Goal: Information Seeking & Learning: Understand process/instructions

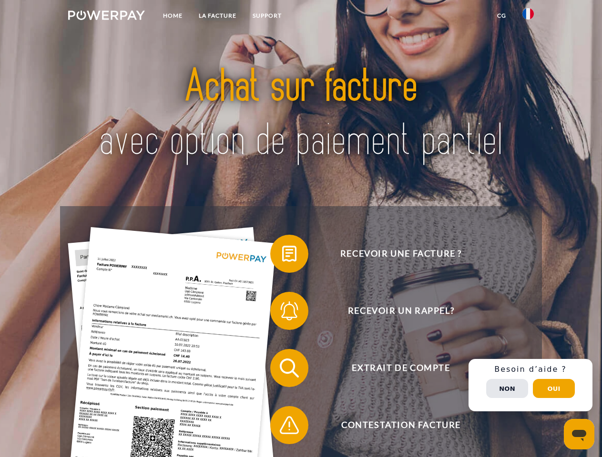
click at [106, 17] on img at bounding box center [106, 15] width 77 height 10
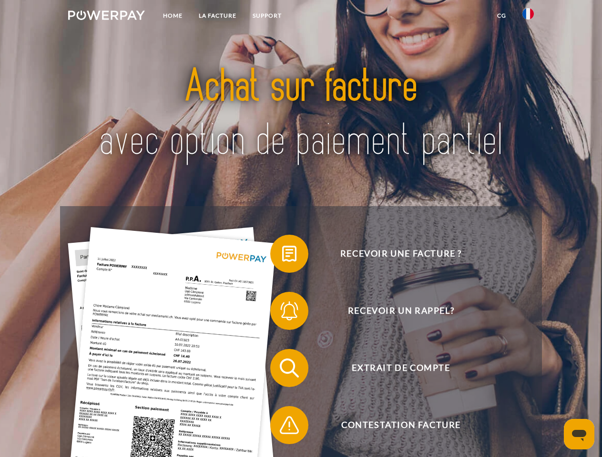
click at [528, 17] on img at bounding box center [527, 13] width 11 height 11
click at [501, 16] on link "CG" at bounding box center [501, 15] width 25 height 17
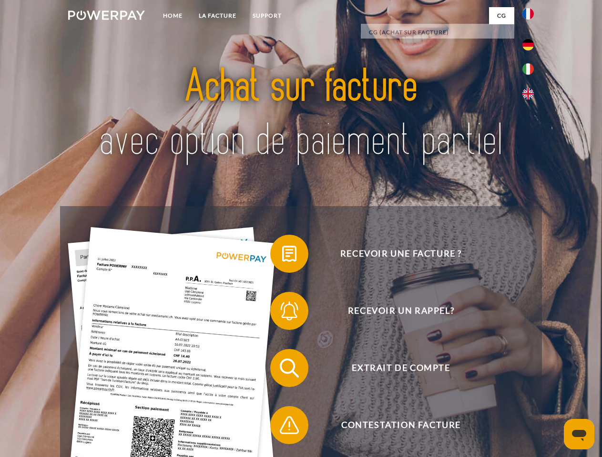
click at [282, 256] on span at bounding box center [275, 254] width 48 height 48
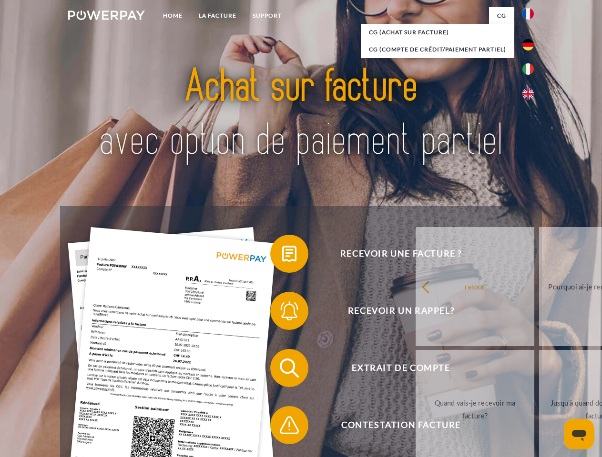
click at [282, 313] on span at bounding box center [275, 311] width 48 height 48
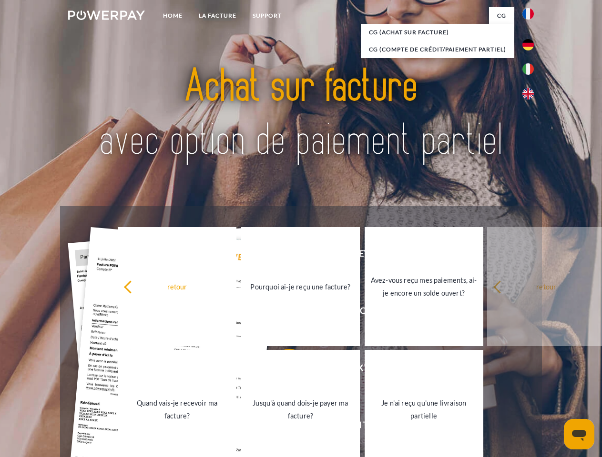
click at [282, 370] on link "Jusqu'à quand dois-je payer ma facture?" at bounding box center [300, 409] width 119 height 119
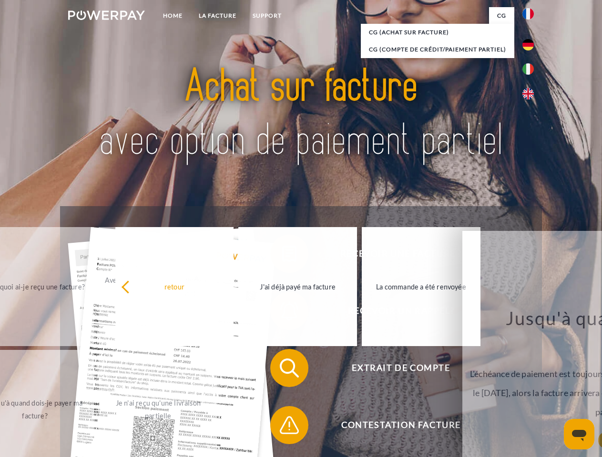
click at [282, 427] on span at bounding box center [275, 426] width 48 height 48
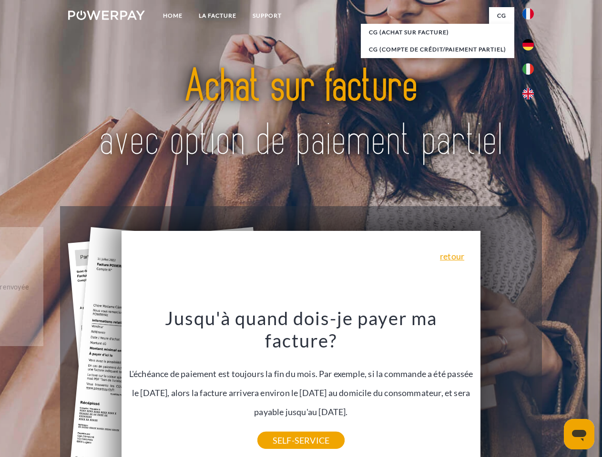
click at [530, 385] on div "Recevoir une facture ? Recevoir un rappel? Extrait de compte retour" at bounding box center [300, 396] width 481 height 381
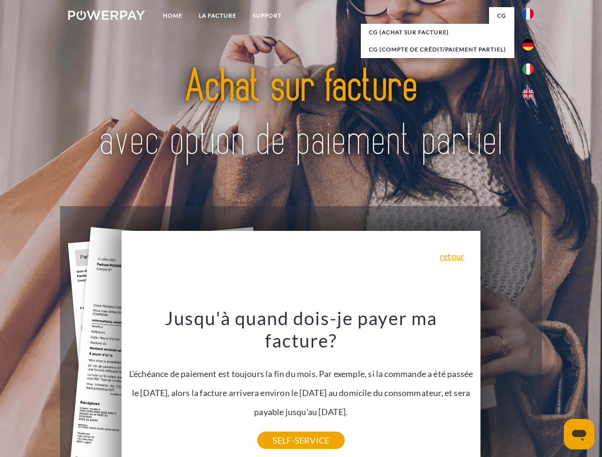
click at [507, 387] on span "Extrait de compte" at bounding box center [400, 368] width 233 height 38
click at [553, 389] on header "Home LA FACTURE Support" at bounding box center [301, 329] width 602 height 658
